Goal: Task Accomplishment & Management: Complete application form

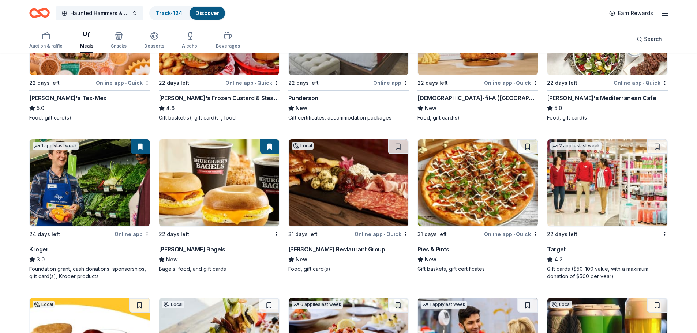
scroll to position [329, 0]
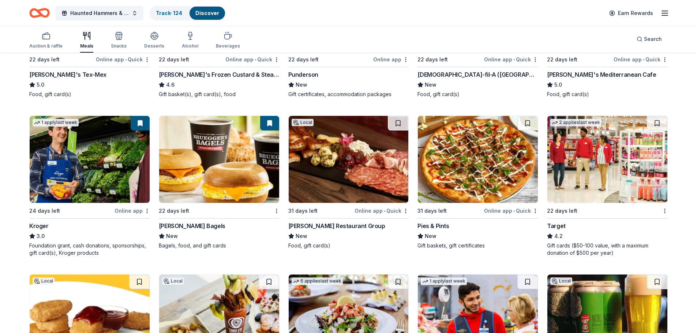
click at [479, 165] on img at bounding box center [478, 159] width 120 height 87
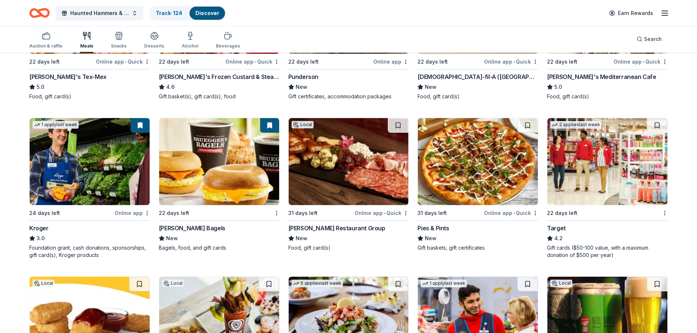
scroll to position [293, 0]
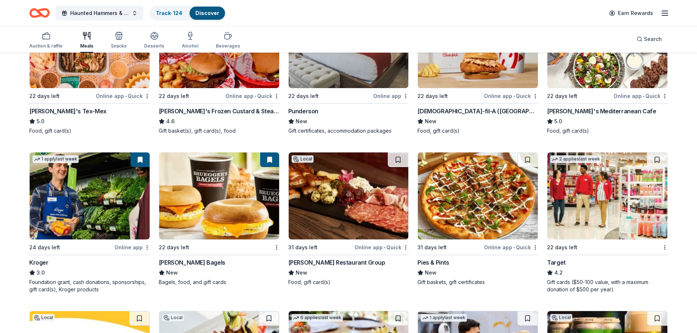
click at [478, 209] on img at bounding box center [478, 196] width 120 height 87
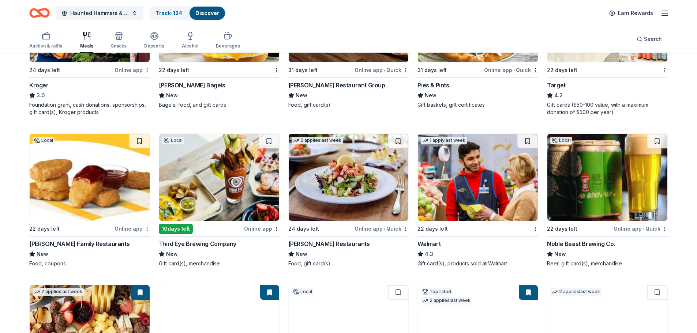
scroll to position [476, 0]
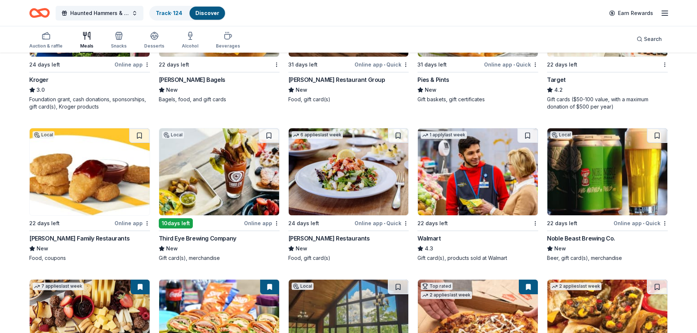
click at [93, 175] on img at bounding box center [90, 171] width 120 height 87
click at [362, 176] on img at bounding box center [349, 171] width 120 height 87
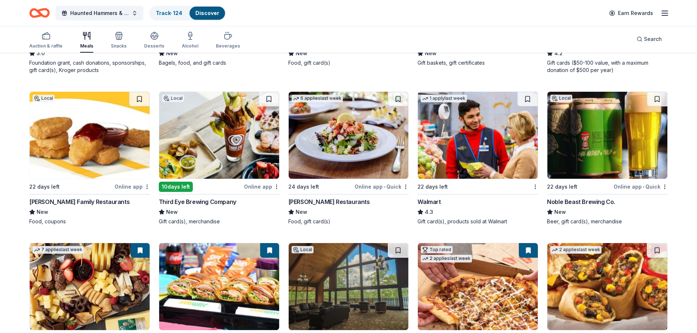
click at [591, 158] on img at bounding box center [608, 135] width 120 height 87
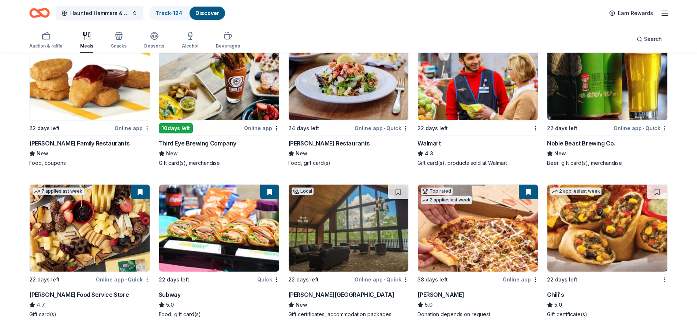
scroll to position [622, 0]
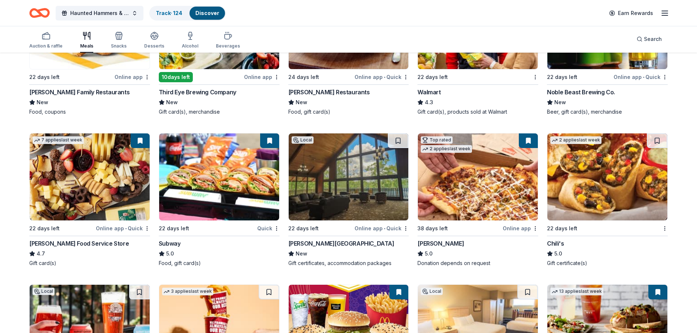
click at [195, 193] on img at bounding box center [219, 177] width 120 height 87
click at [328, 178] on img at bounding box center [349, 177] width 120 height 87
click at [479, 194] on img at bounding box center [478, 177] width 120 height 87
click at [589, 197] on img at bounding box center [608, 177] width 120 height 87
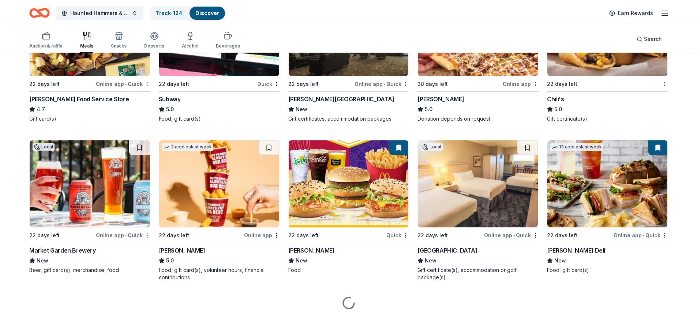
scroll to position [773, 0]
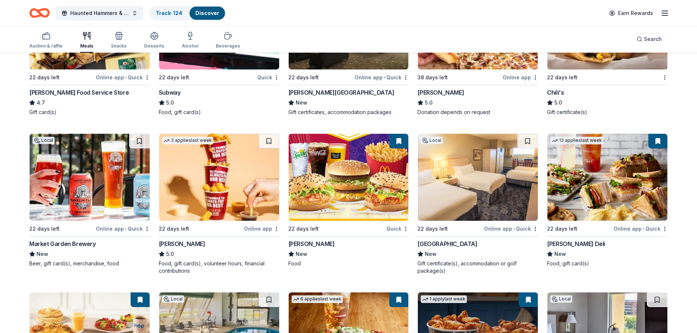
click at [82, 197] on img at bounding box center [90, 177] width 120 height 87
click at [338, 189] on img at bounding box center [349, 177] width 120 height 87
click at [477, 197] on img at bounding box center [478, 177] width 120 height 87
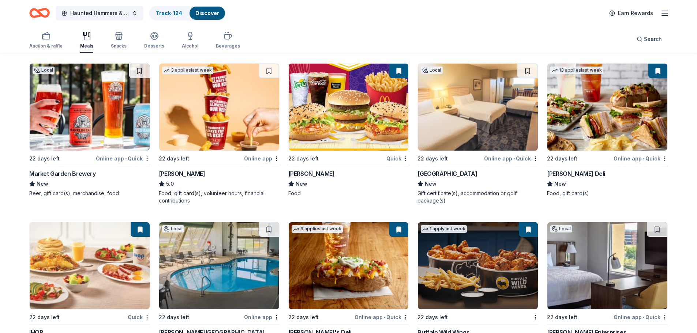
scroll to position [847, 0]
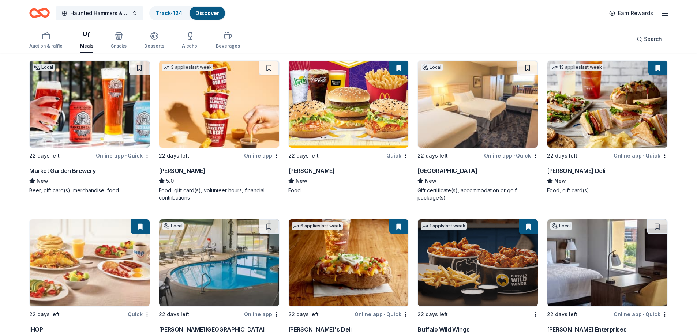
click at [588, 132] on img at bounding box center [608, 104] width 120 height 87
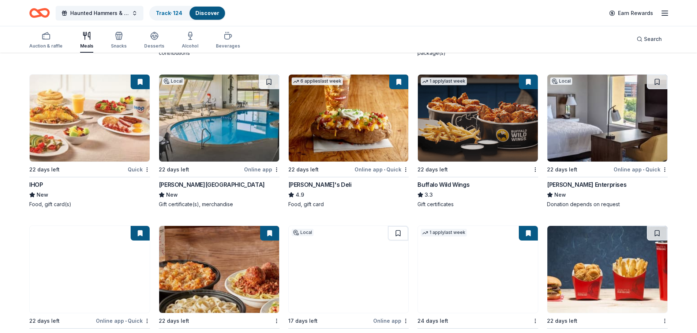
scroll to position [993, 0]
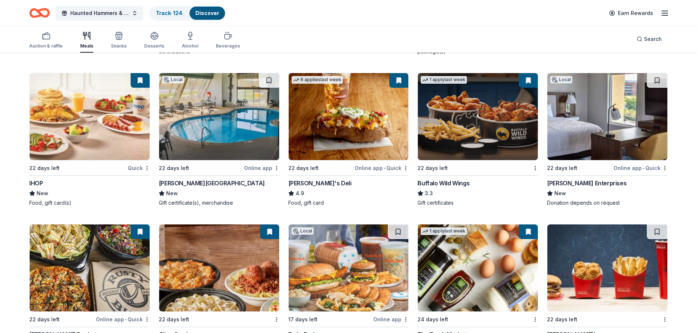
click at [81, 128] on img at bounding box center [90, 116] width 120 height 87
click at [192, 124] on img at bounding box center [219, 116] width 120 height 87
click at [348, 143] on img at bounding box center [349, 116] width 120 height 87
click at [459, 123] on img at bounding box center [478, 116] width 120 height 87
click at [611, 154] on img at bounding box center [608, 116] width 120 height 87
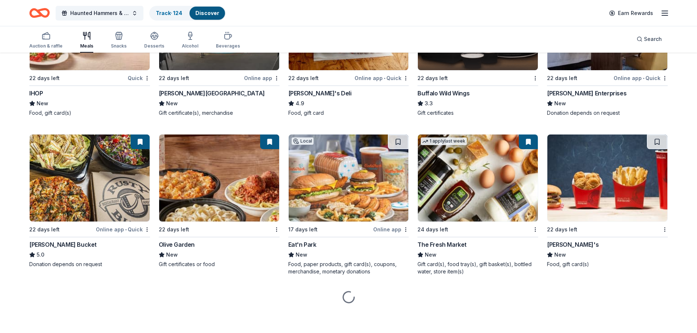
scroll to position [1084, 0]
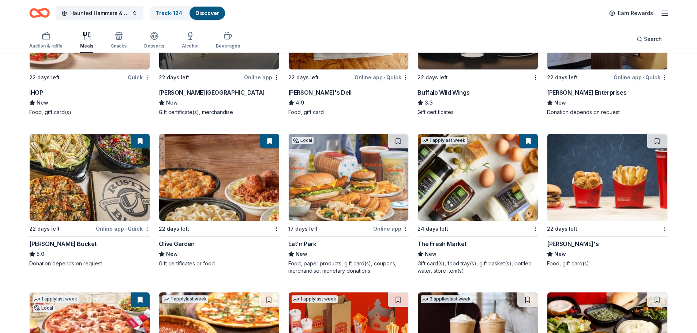
click at [84, 186] on img at bounding box center [90, 177] width 120 height 87
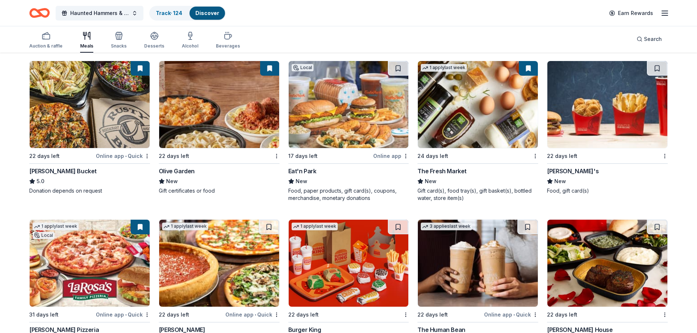
scroll to position [1157, 0]
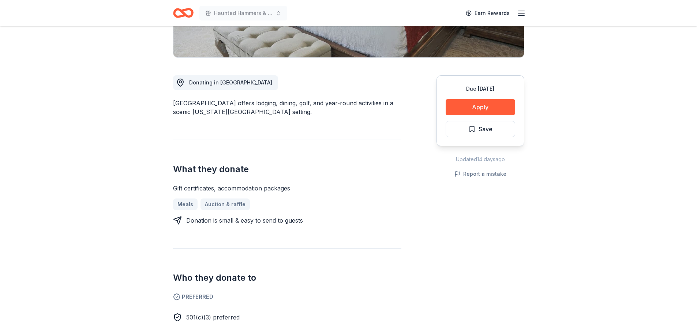
scroll to position [165, 0]
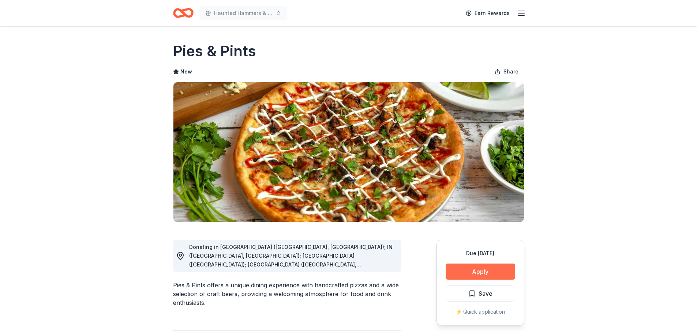
click at [484, 272] on button "Apply" at bounding box center [481, 272] width 70 height 16
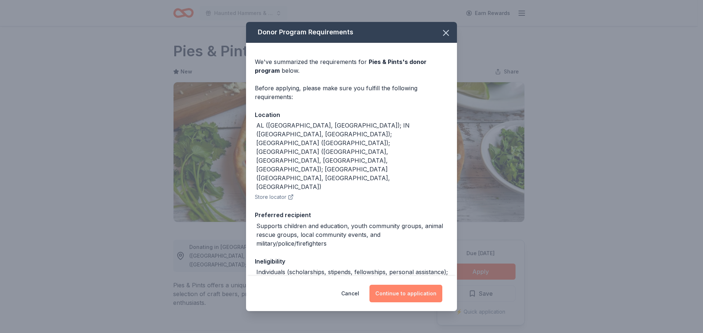
click at [399, 292] on button "Continue to application" at bounding box center [405, 294] width 73 height 18
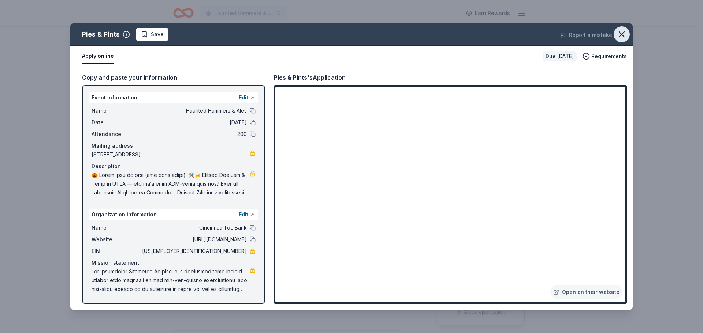
click at [621, 30] on icon "button" at bounding box center [621, 34] width 10 height 10
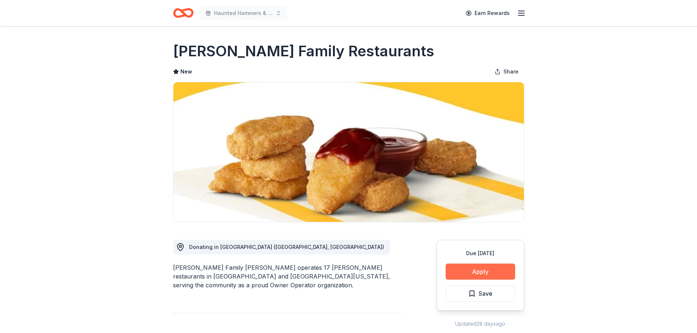
click at [489, 269] on button "Apply" at bounding box center [481, 272] width 70 height 16
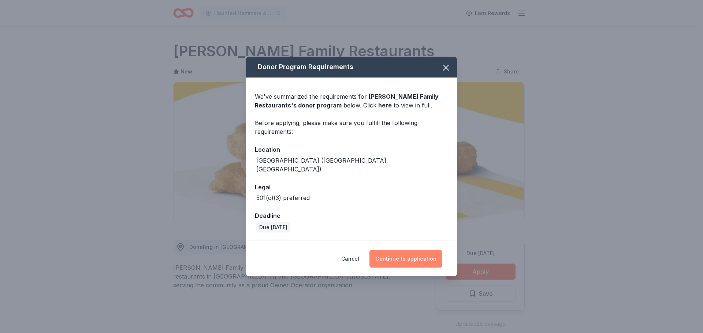
click at [416, 254] on button "Continue to application" at bounding box center [405, 259] width 73 height 18
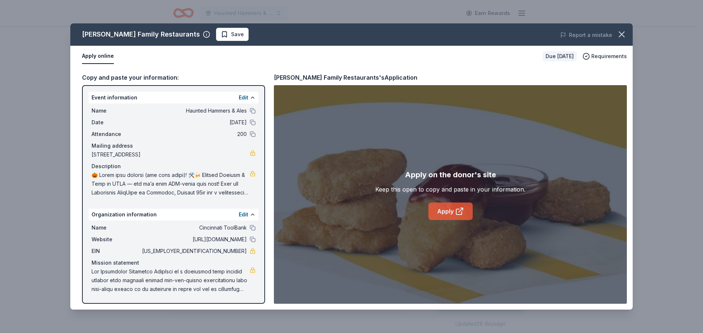
click at [445, 210] on link "Apply" at bounding box center [450, 212] width 44 height 18
click at [452, 209] on link "Apply" at bounding box center [450, 212] width 44 height 18
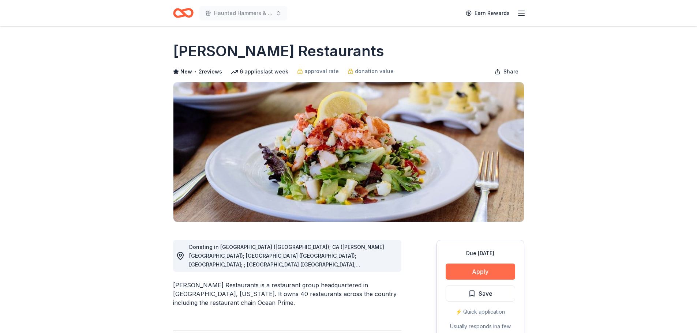
click at [475, 272] on button "Apply" at bounding box center [481, 272] width 70 height 16
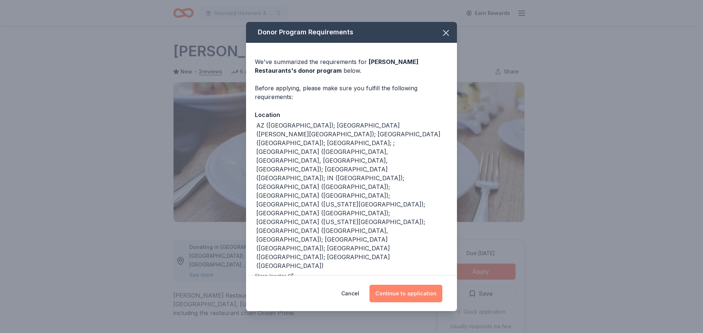
click at [413, 291] on button "Continue to application" at bounding box center [405, 294] width 73 height 18
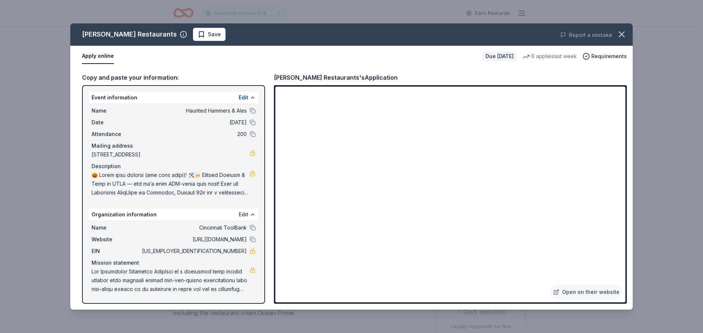
click at [244, 215] on button "Edit" at bounding box center [244, 214] width 10 height 9
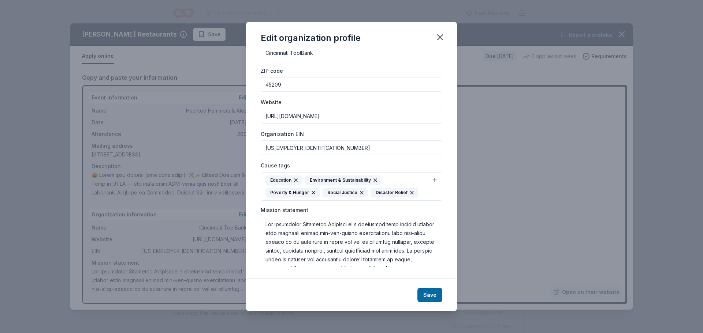
click at [440, 38] on icon "button" at bounding box center [440, 37] width 10 height 10
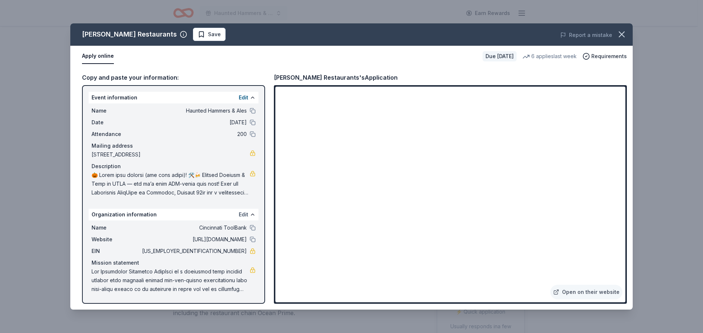
click at [242, 215] on button "Edit" at bounding box center [244, 214] width 10 height 9
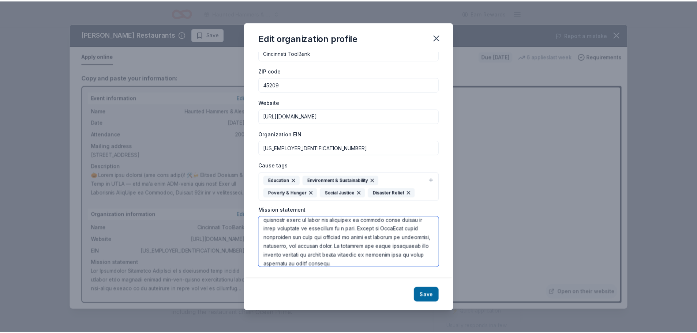
scroll to position [167, 0]
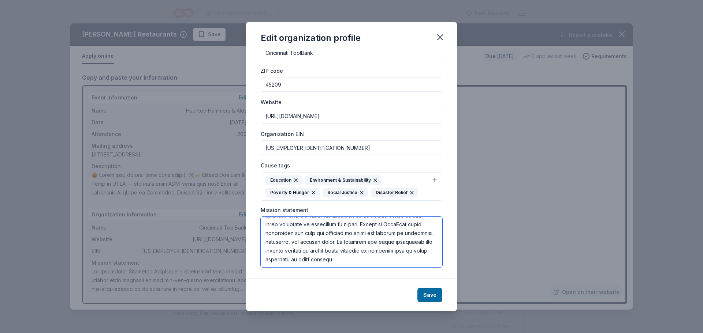
drag, startPoint x: 265, startPoint y: 224, endPoint x: 399, endPoint y: 269, distance: 141.2
click at [398, 269] on div "Changes made here will be reflected on your Account. Organization name Cincinna…" at bounding box center [351, 165] width 211 height 228
click at [487, 231] on div "Edit organization profile Changes made here will be reflected on your Account. …" at bounding box center [351, 166] width 703 height 333
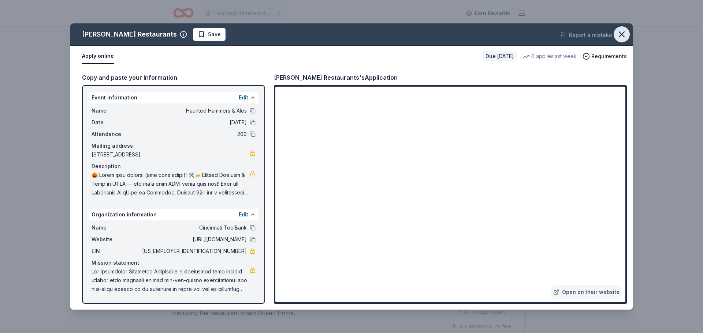
click at [622, 37] on icon "button" at bounding box center [621, 34] width 10 height 10
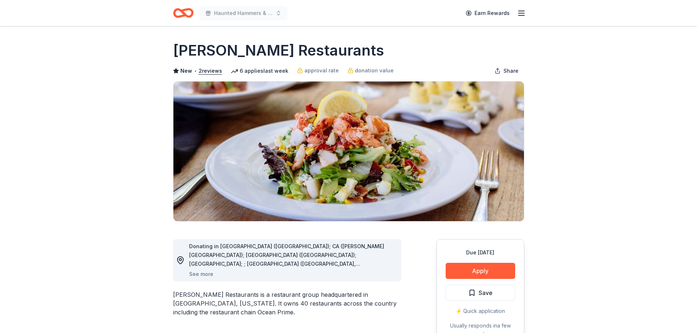
scroll to position [0, 0]
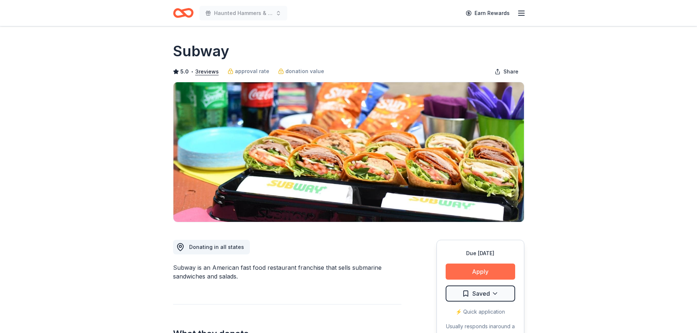
click at [470, 268] on button "Apply" at bounding box center [481, 272] width 70 height 16
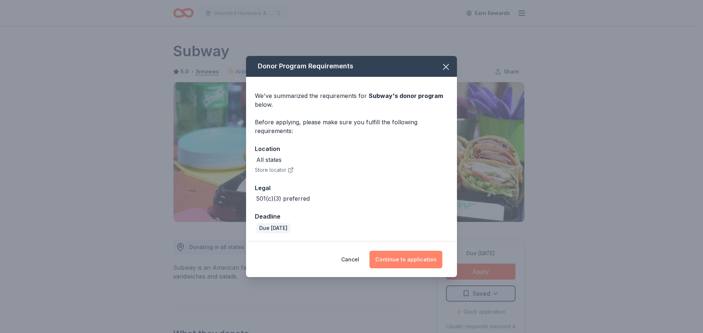
click at [400, 260] on button "Continue to application" at bounding box center [405, 260] width 73 height 18
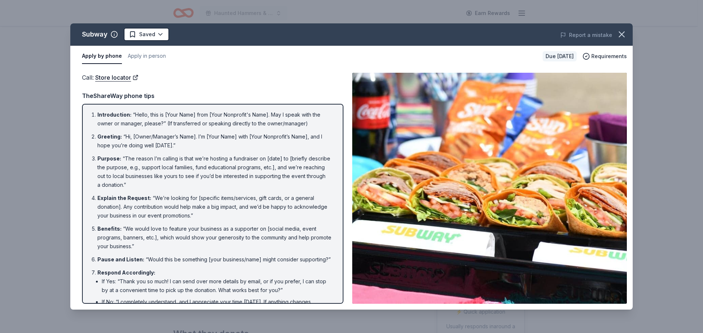
drag, startPoint x: 619, startPoint y: 36, endPoint x: 474, endPoint y: 4, distance: 148.8
click at [604, 34] on div "Subway Saved Report a mistake Apply by phone Apply in person Due in 22 days Req…" at bounding box center [351, 166] width 562 height 287
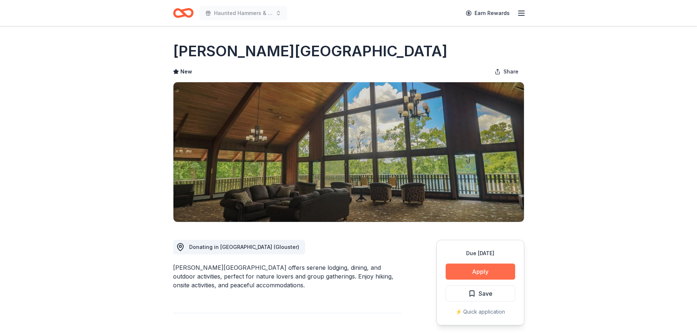
click at [487, 267] on button "Apply" at bounding box center [481, 272] width 70 height 16
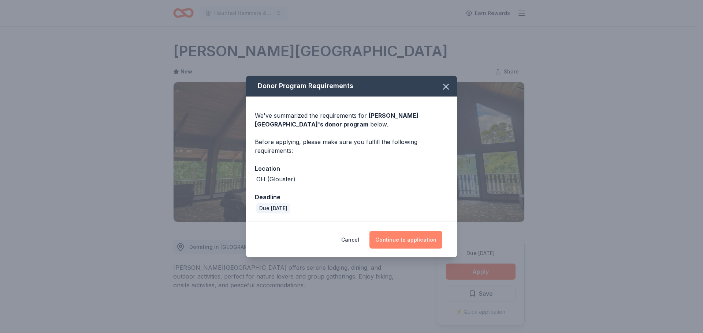
click at [414, 239] on button "Continue to application" at bounding box center [405, 240] width 73 height 18
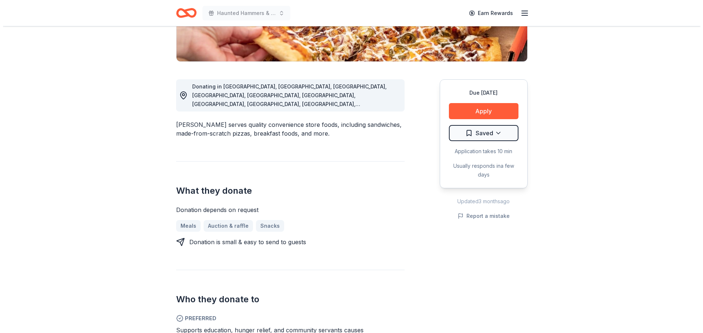
scroll to position [183, 0]
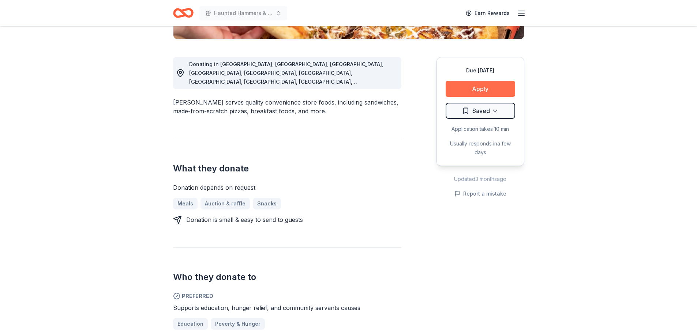
click at [483, 89] on button "Apply" at bounding box center [481, 89] width 70 height 16
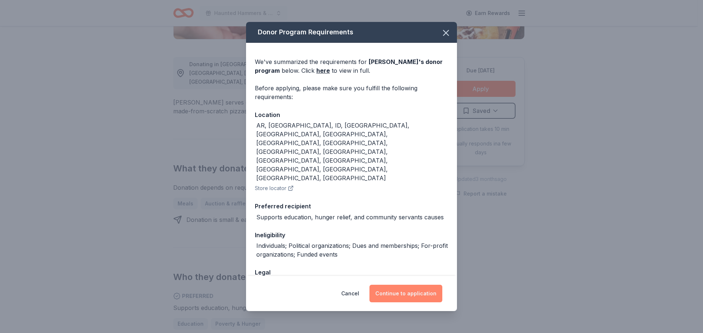
click at [410, 290] on button "Continue to application" at bounding box center [405, 294] width 73 height 18
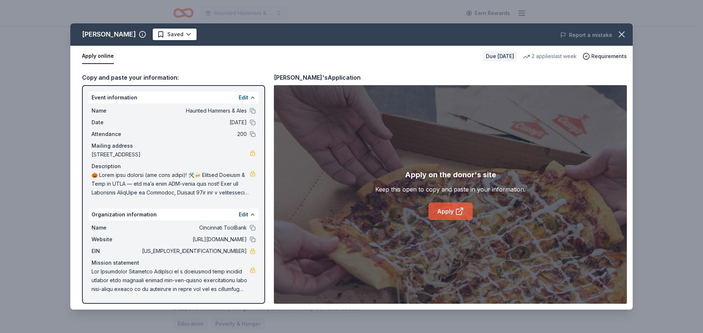
click at [441, 212] on link "Apply" at bounding box center [450, 212] width 44 height 18
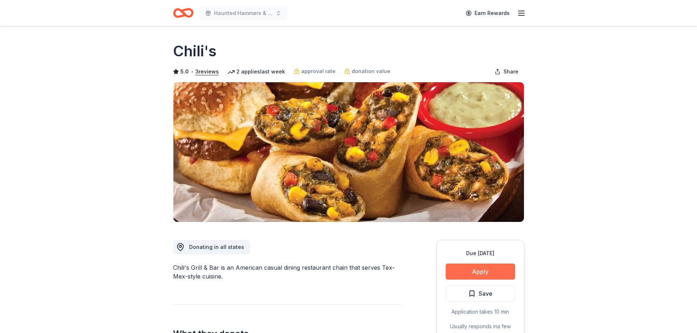
click at [481, 270] on button "Apply" at bounding box center [481, 272] width 70 height 16
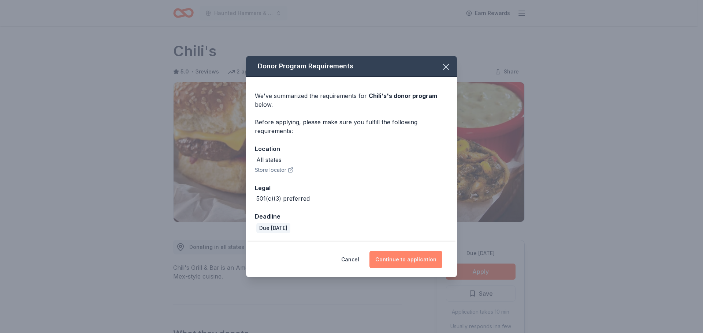
click at [418, 255] on button "Continue to application" at bounding box center [405, 260] width 73 height 18
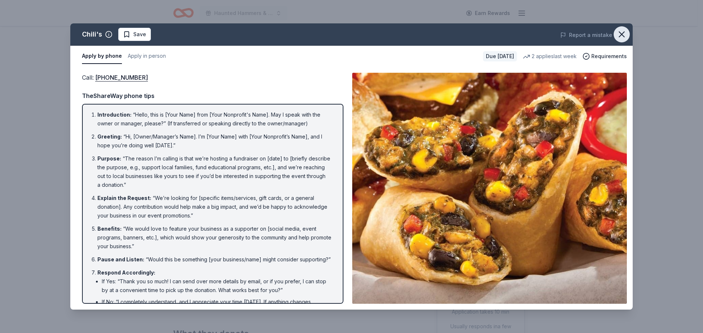
click at [620, 37] on icon "button" at bounding box center [621, 34] width 10 height 10
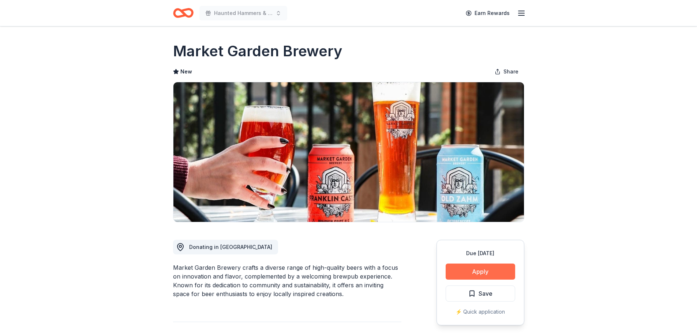
click at [478, 272] on button "Apply" at bounding box center [481, 272] width 70 height 16
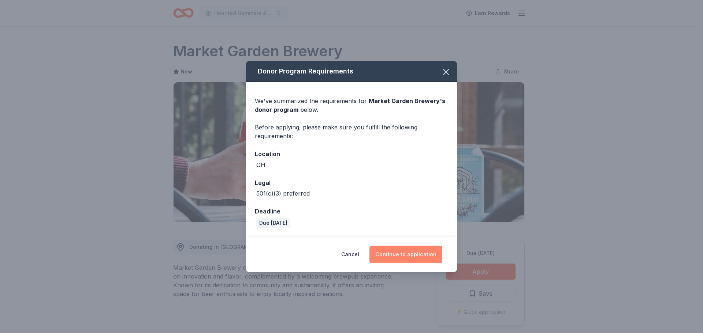
click at [417, 252] on button "Continue to application" at bounding box center [405, 255] width 73 height 18
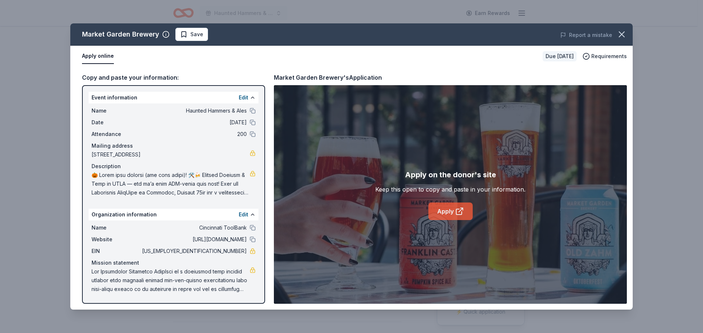
click at [447, 210] on link "Apply" at bounding box center [450, 212] width 44 height 18
click at [242, 214] on button "Edit" at bounding box center [244, 214] width 10 height 9
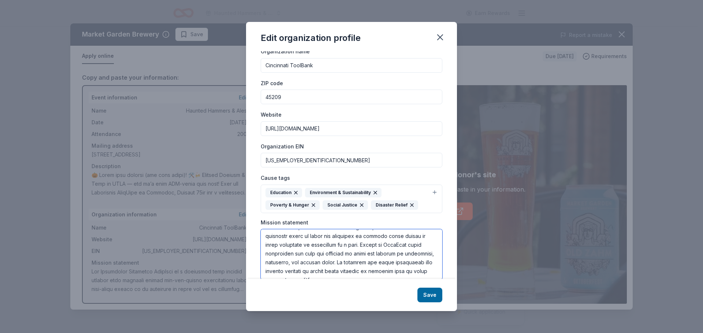
scroll to position [30, 0]
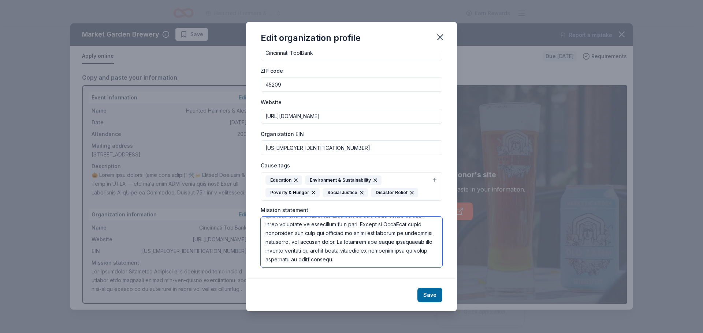
drag, startPoint x: 266, startPoint y: 254, endPoint x: 411, endPoint y: 263, distance: 145.9
click at [411, 263] on textarea at bounding box center [352, 242] width 182 height 51
drag, startPoint x: 441, startPoint y: 37, endPoint x: 374, endPoint y: 5, distance: 74.2
click at [436, 34] on icon "button" at bounding box center [440, 37] width 10 height 10
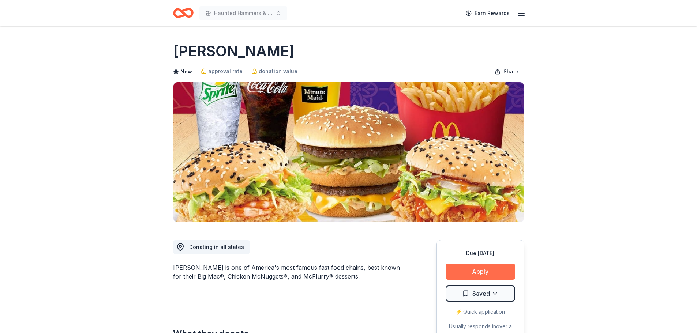
click at [478, 272] on button "Apply" at bounding box center [481, 272] width 70 height 16
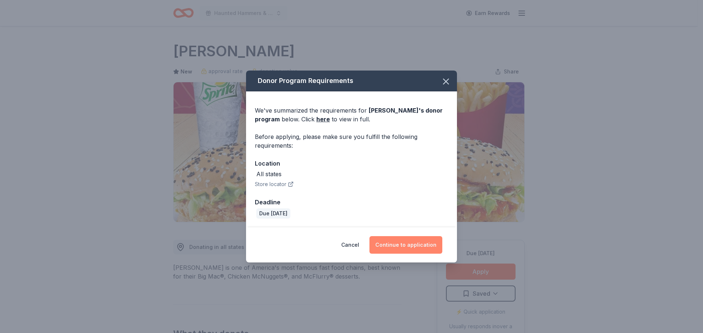
click at [400, 242] on button "Continue to application" at bounding box center [405, 245] width 73 height 18
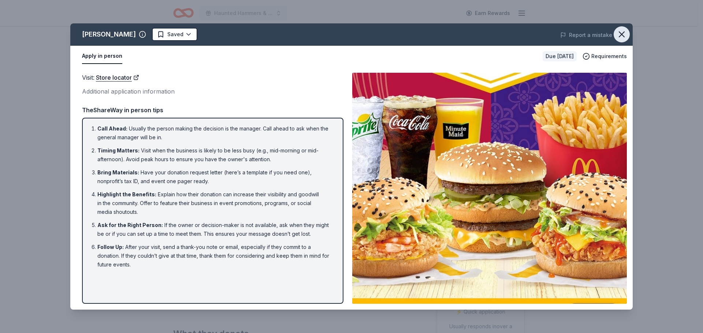
click at [623, 35] on icon "button" at bounding box center [621, 34] width 10 height 10
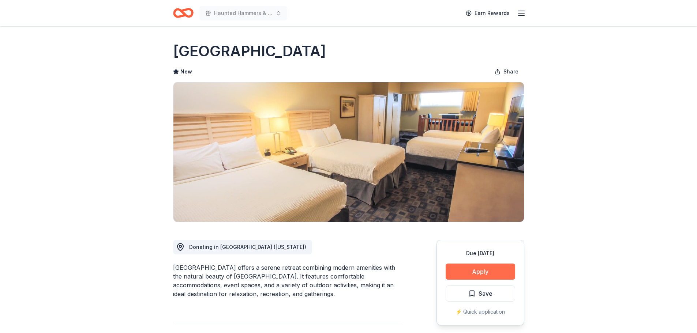
click at [483, 272] on button "Apply" at bounding box center [481, 272] width 70 height 16
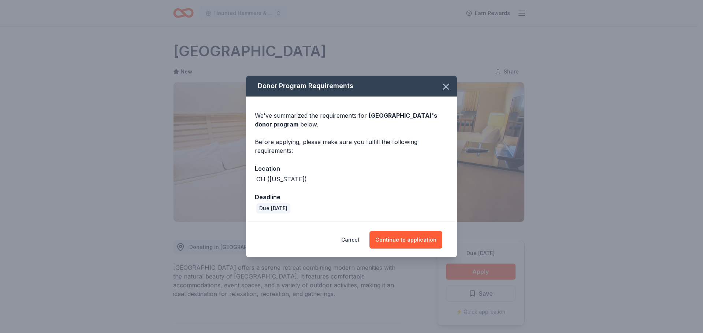
drag, startPoint x: 444, startPoint y: 86, endPoint x: 304, endPoint y: 39, distance: 148.3
click at [444, 86] on icon "button" at bounding box center [446, 87] width 10 height 10
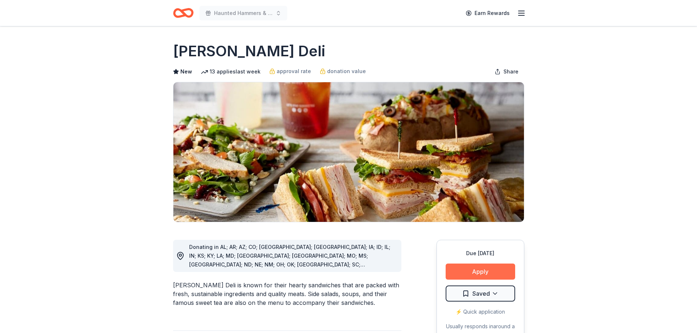
click at [477, 271] on button "Apply" at bounding box center [481, 272] width 70 height 16
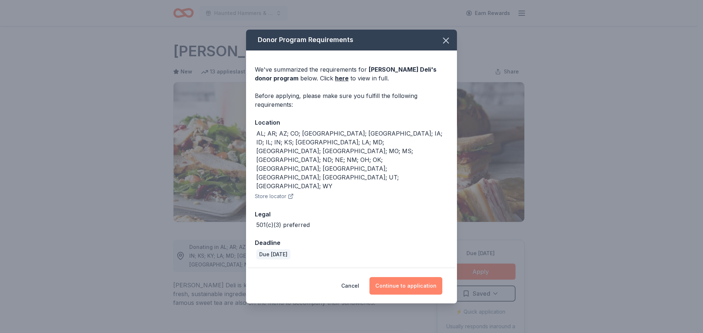
click at [415, 277] on button "Continue to application" at bounding box center [405, 286] width 73 height 18
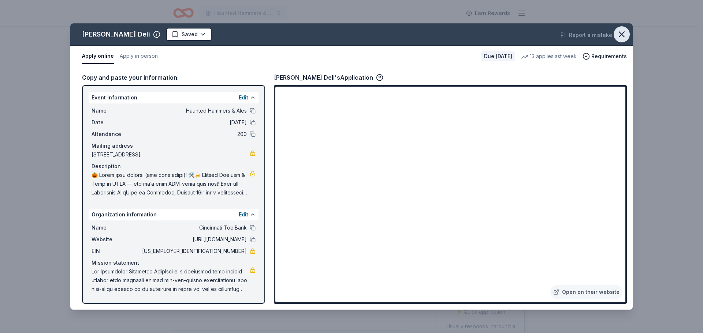
click at [624, 35] on icon "button" at bounding box center [621, 34] width 10 height 10
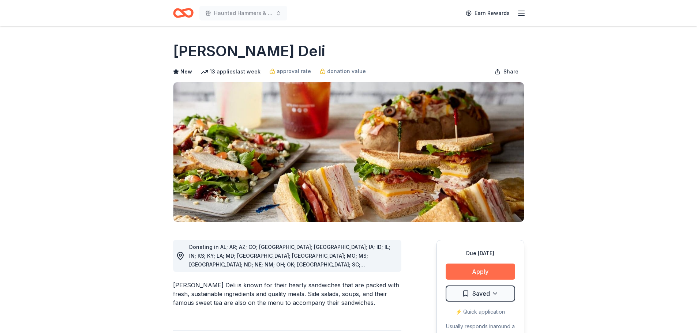
click at [487, 276] on button "Apply" at bounding box center [481, 272] width 70 height 16
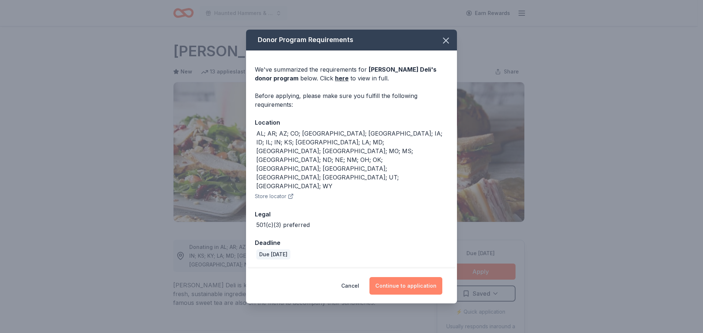
click at [411, 277] on button "Continue to application" at bounding box center [405, 286] width 73 height 18
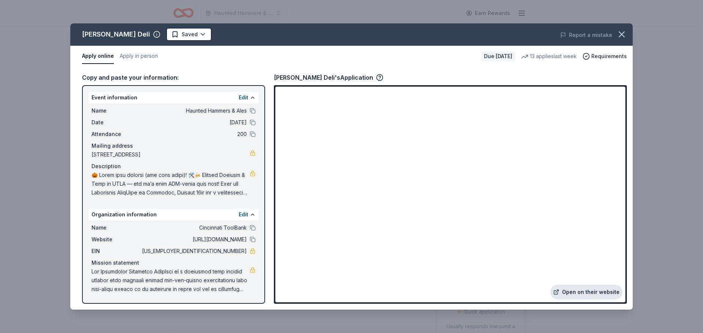
click at [568, 291] on link "Open on their website" at bounding box center [586, 292] width 72 height 15
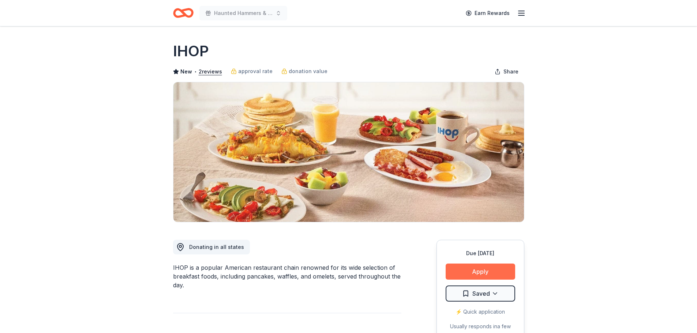
click at [482, 273] on button "Apply" at bounding box center [481, 272] width 70 height 16
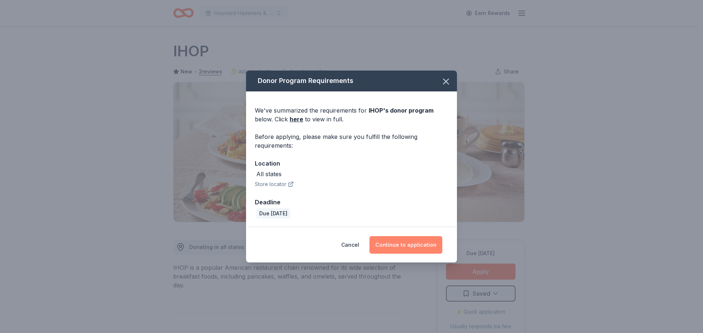
click at [406, 244] on button "Continue to application" at bounding box center [405, 245] width 73 height 18
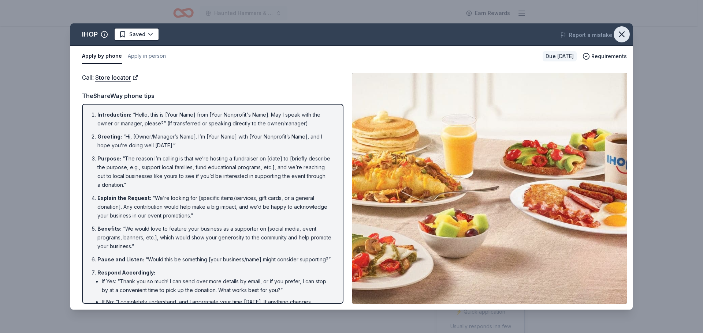
click at [625, 35] on icon "button" at bounding box center [621, 34] width 10 height 10
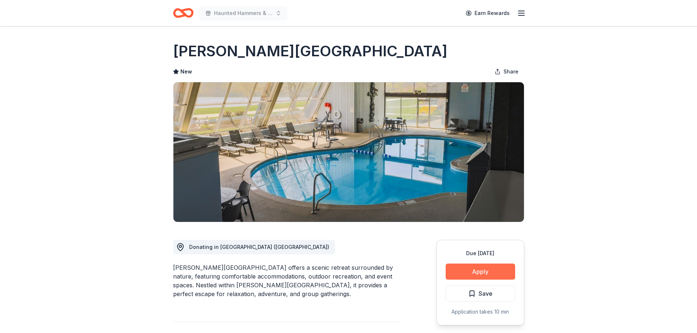
click at [489, 271] on button "Apply" at bounding box center [481, 272] width 70 height 16
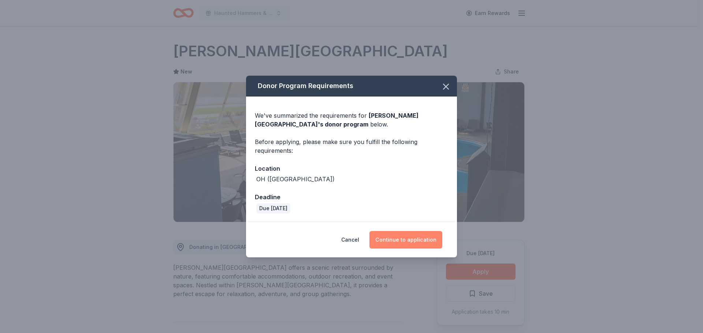
click at [416, 242] on button "Continue to application" at bounding box center [405, 240] width 73 height 18
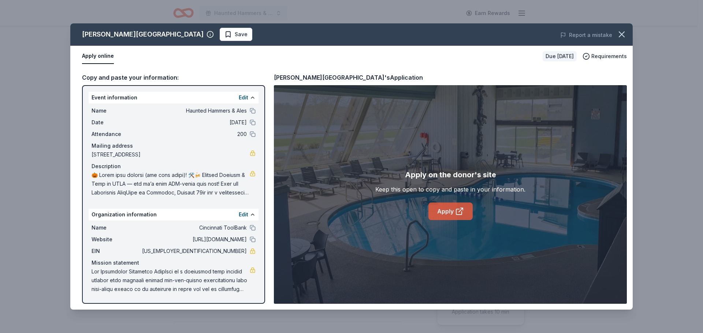
click at [436, 213] on link "Apply" at bounding box center [450, 212] width 44 height 18
drag, startPoint x: 624, startPoint y: 34, endPoint x: 612, endPoint y: 35, distance: 12.5
click at [624, 34] on icon "button" at bounding box center [621, 34] width 10 height 10
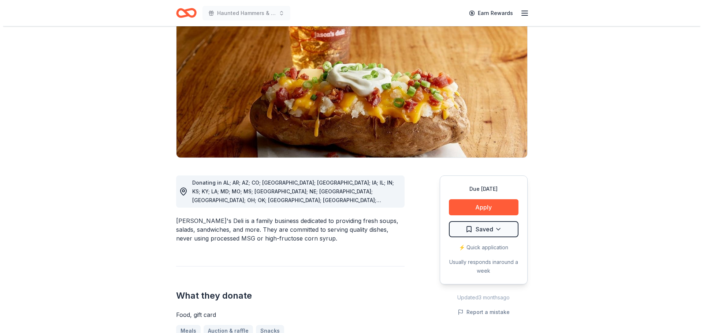
scroll to position [73, 0]
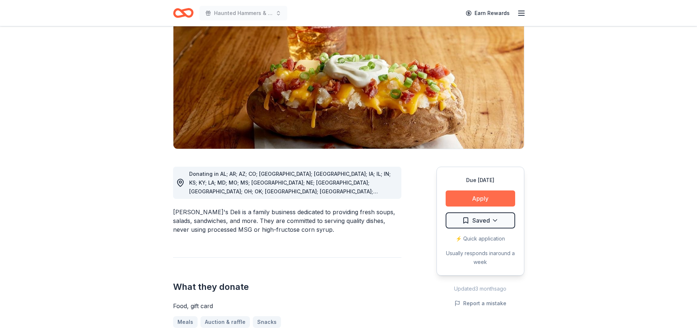
click at [474, 199] on button "Apply" at bounding box center [481, 199] width 70 height 16
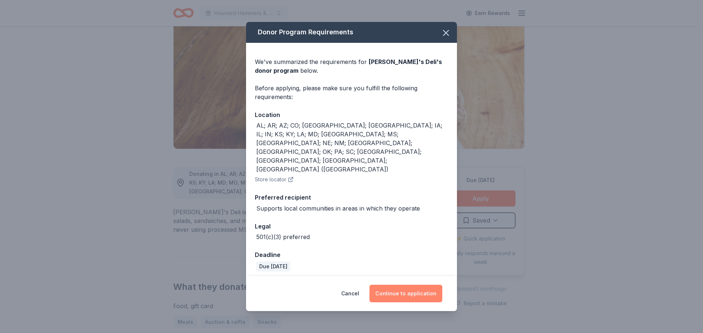
click at [419, 285] on button "Continue to application" at bounding box center [405, 294] width 73 height 18
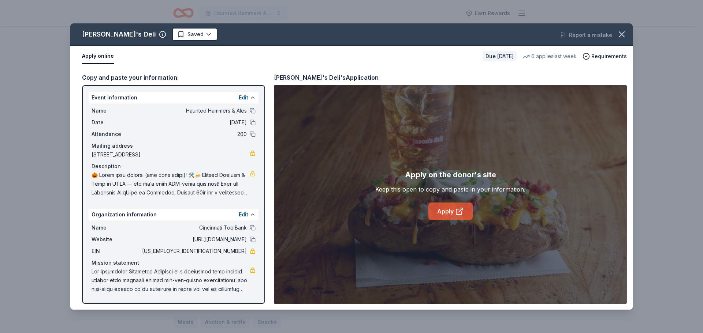
click at [441, 217] on link "Apply" at bounding box center [450, 212] width 44 height 18
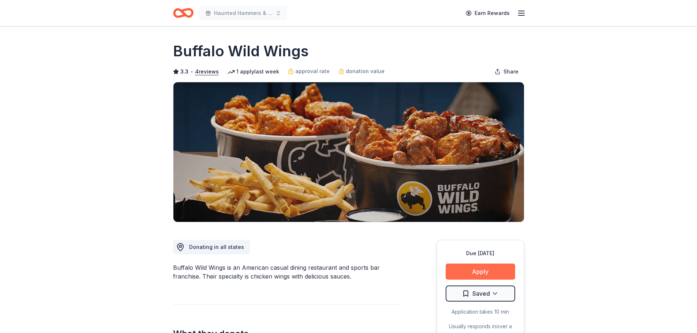
click at [483, 273] on button "Apply" at bounding box center [481, 272] width 70 height 16
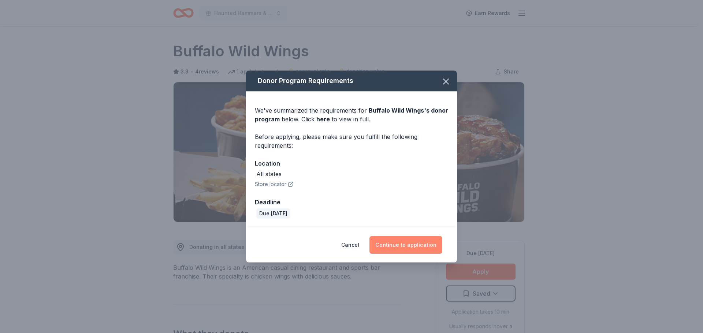
click at [412, 249] on button "Continue to application" at bounding box center [405, 245] width 73 height 18
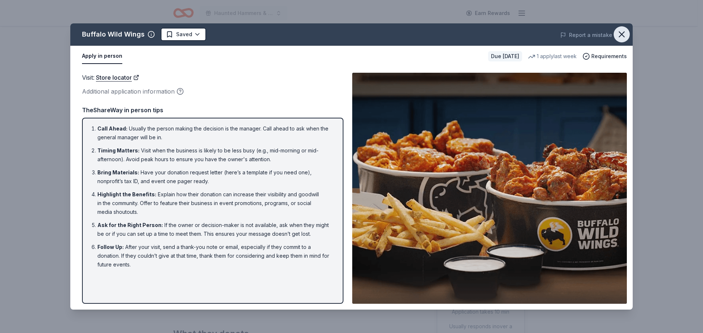
click at [622, 35] on icon "button" at bounding box center [621, 34] width 5 height 5
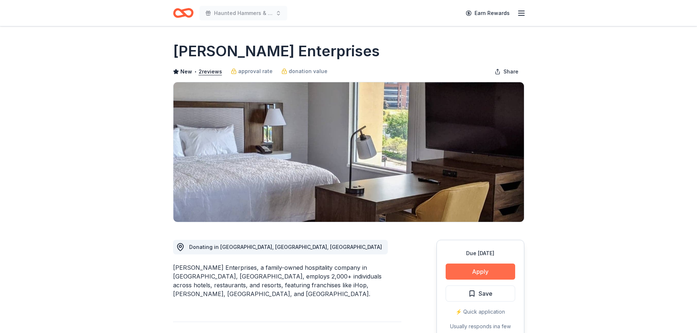
click at [485, 276] on button "Apply" at bounding box center [481, 272] width 70 height 16
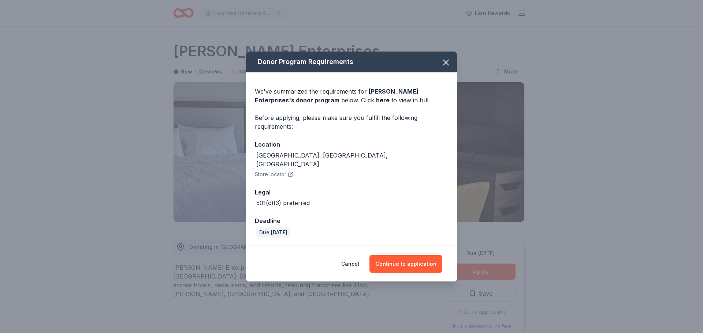
click at [413, 250] on div "Cancel Continue to application" at bounding box center [351, 264] width 211 height 35
click at [413, 257] on button "Continue to application" at bounding box center [405, 264] width 73 height 18
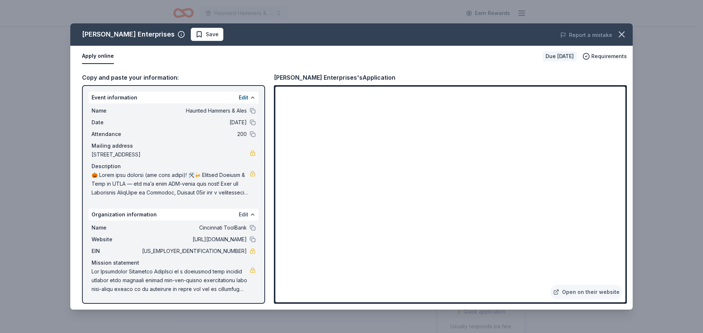
click at [243, 213] on button "Edit" at bounding box center [244, 214] width 10 height 9
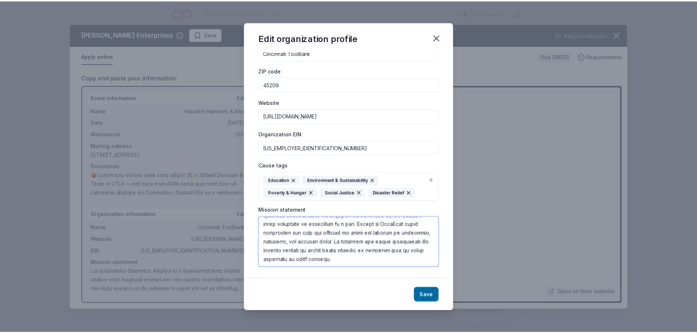
scroll to position [167, 0]
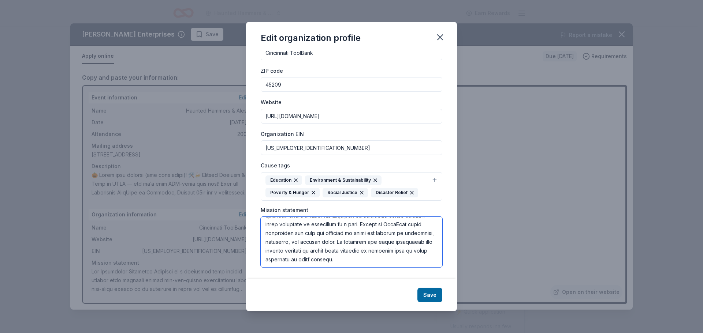
drag, startPoint x: 264, startPoint y: 224, endPoint x: 403, endPoint y: 264, distance: 144.9
click at [403, 264] on textarea at bounding box center [352, 242] width 182 height 51
click at [391, 15] on div "Edit organization profile Changes made here will be reflected on your Account. …" at bounding box center [351, 166] width 703 height 333
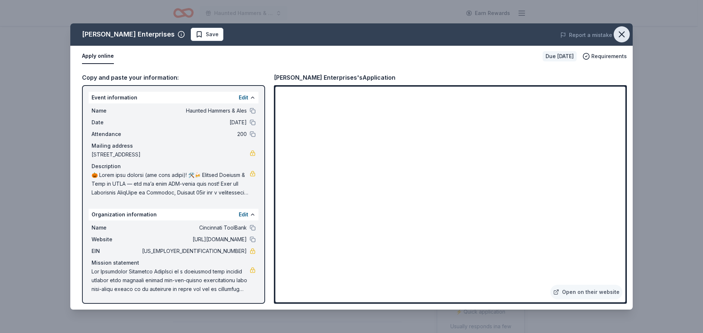
click at [622, 31] on icon "button" at bounding box center [621, 34] width 10 height 10
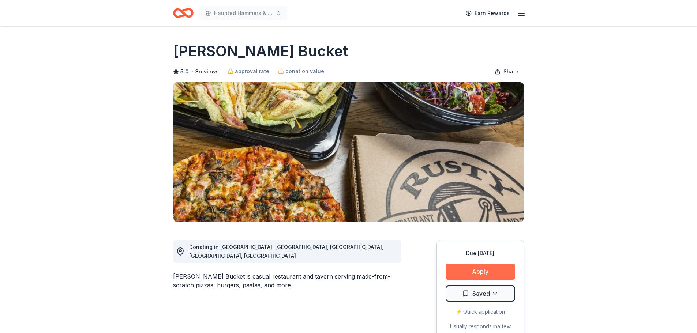
click at [472, 271] on button "Apply" at bounding box center [481, 272] width 70 height 16
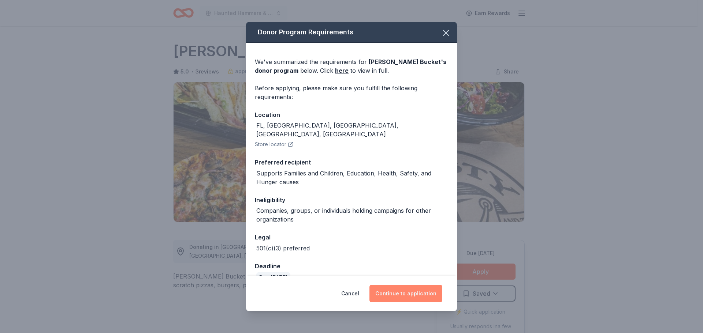
click at [415, 295] on button "Continue to application" at bounding box center [405, 294] width 73 height 18
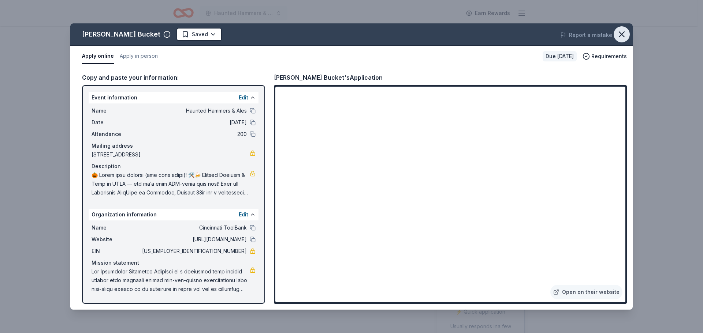
click at [625, 34] on icon "button" at bounding box center [621, 34] width 10 height 10
